Goal: Obtain resource: Download file/media

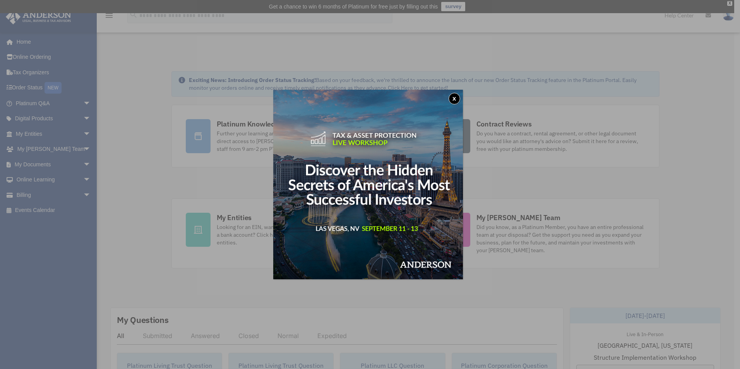
click at [454, 94] on button "x" at bounding box center [454, 99] width 12 height 12
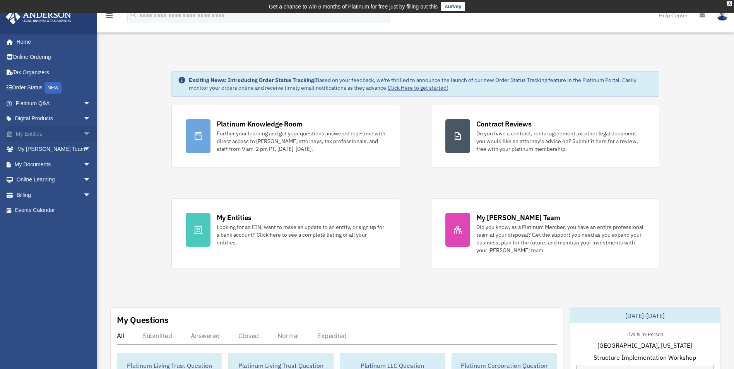
click at [35, 134] on link "My Entities arrow_drop_down" at bounding box center [53, 133] width 97 height 15
click at [39, 134] on link "My Entities arrow_drop_down" at bounding box center [53, 133] width 97 height 15
click at [83, 135] on span "arrow_drop_down" at bounding box center [90, 134] width 15 height 16
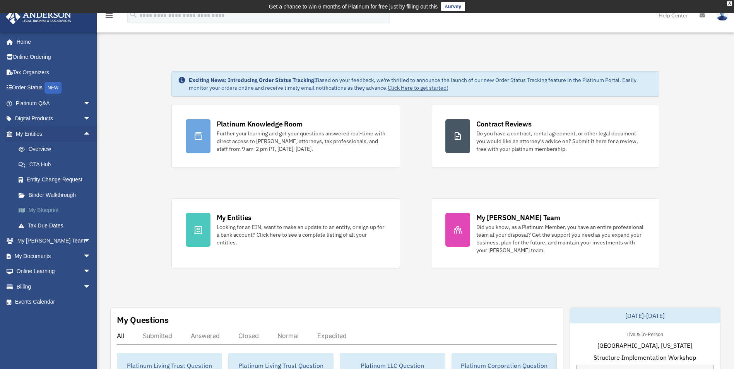
click at [48, 211] on link "My Blueprint" at bounding box center [57, 210] width 92 height 15
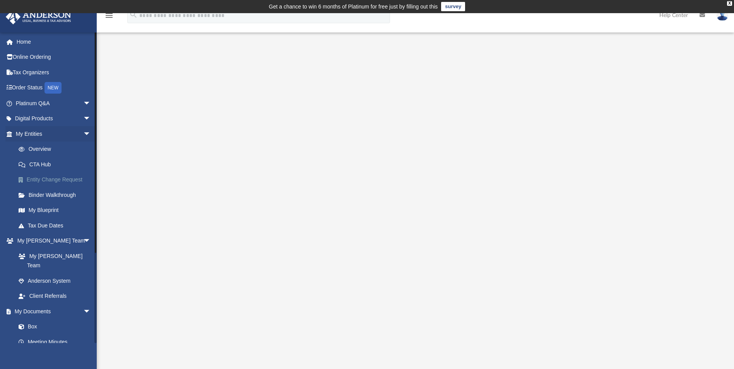
click at [53, 179] on link "Entity Change Request" at bounding box center [57, 179] width 92 height 15
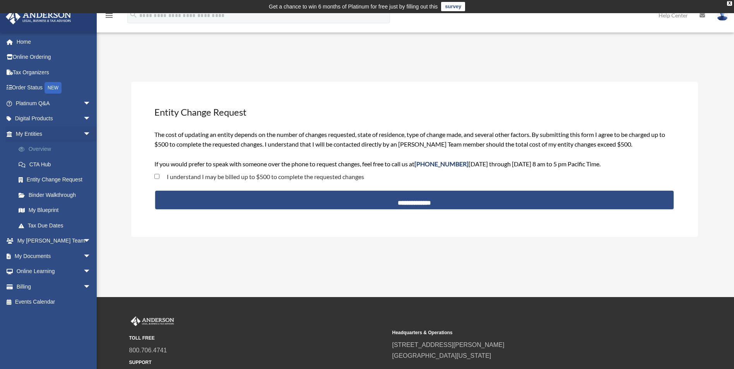
click at [46, 151] on link "Overview" at bounding box center [57, 149] width 92 height 15
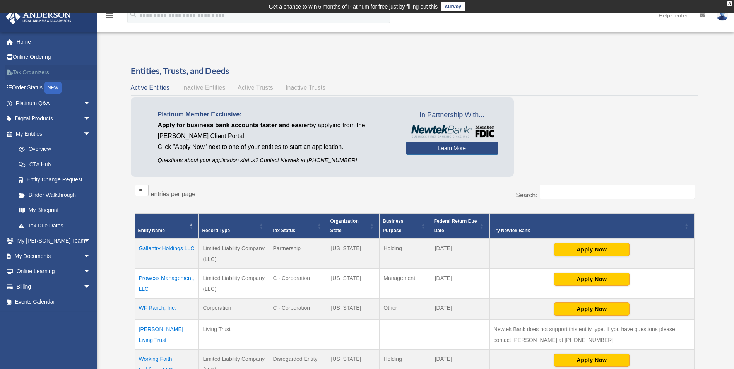
click at [35, 74] on link "Tax Organizers" at bounding box center [53, 72] width 97 height 15
click at [83, 256] on span "arrow_drop_down" at bounding box center [90, 256] width 15 height 16
click at [34, 270] on link "Box" at bounding box center [57, 271] width 92 height 15
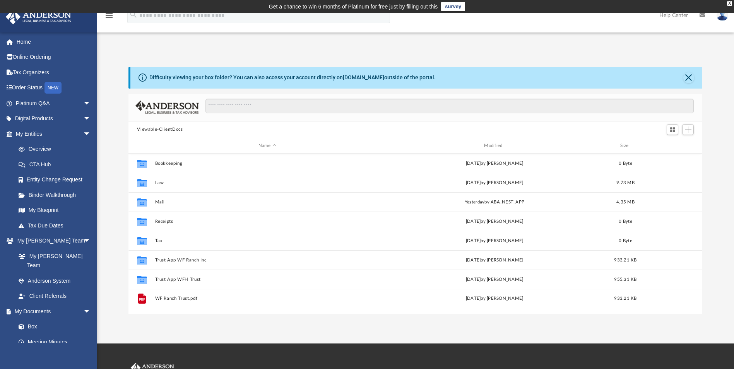
scroll to position [170, 568]
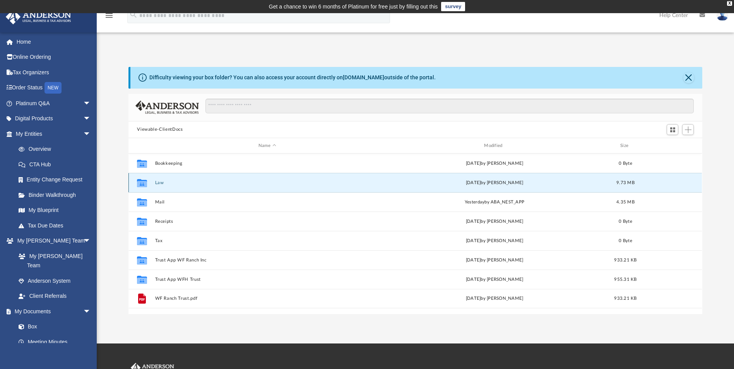
click at [207, 181] on button "Law" at bounding box center [267, 182] width 224 height 5
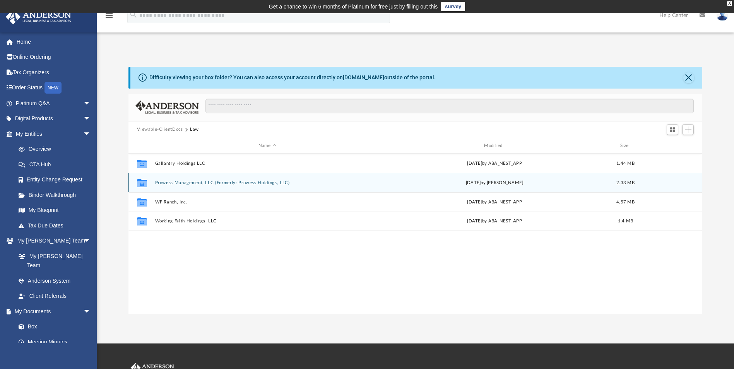
click at [209, 182] on button "Prowess Management, LLC (Formerly: Prowess Holdings, LLC)" at bounding box center [267, 182] width 224 height 5
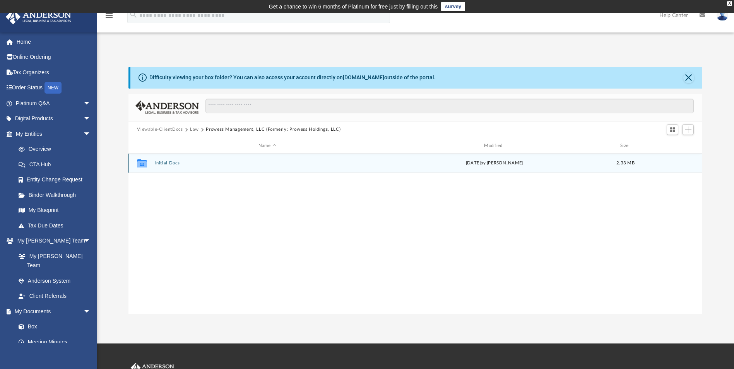
click at [168, 162] on button "Initial Docs" at bounding box center [267, 163] width 224 height 5
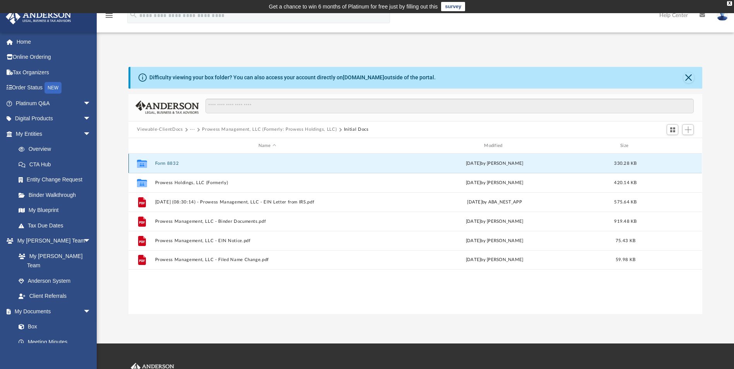
click at [174, 162] on button "Form 8832" at bounding box center [267, 163] width 224 height 5
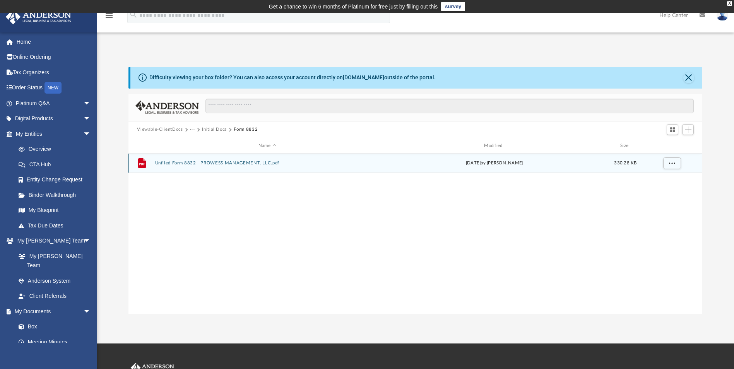
click at [216, 161] on button "Unfiled Form 8832 - PROWESS MANAGEMENT, LLC.pdf" at bounding box center [267, 163] width 224 height 5
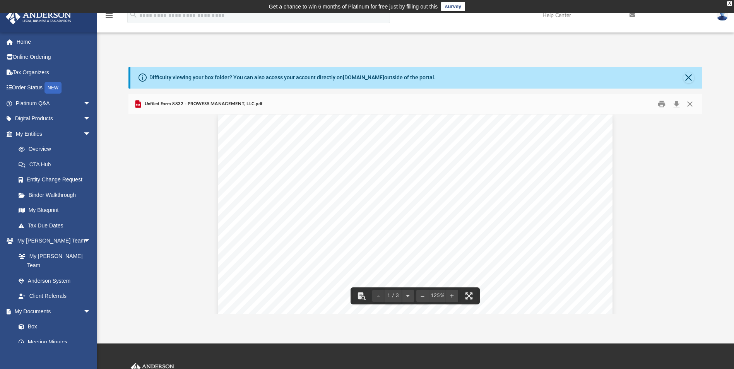
scroll to position [0, 0]
